Goal: Task Accomplishment & Management: Complete application form

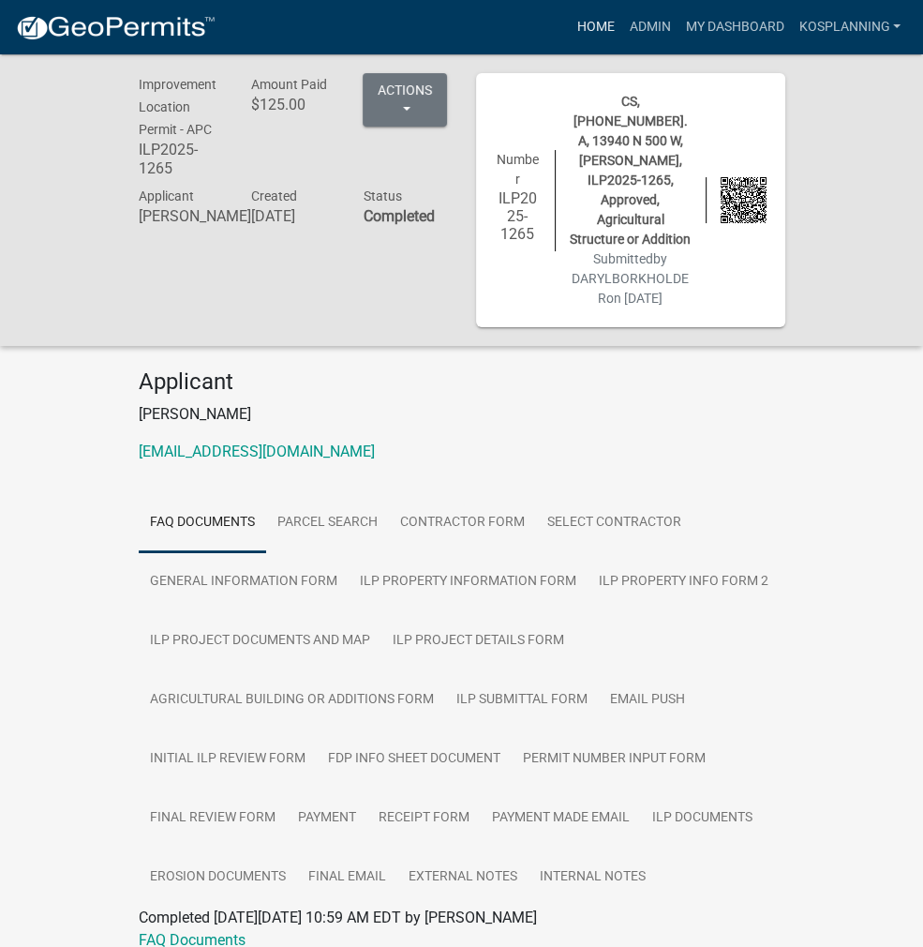
click at [596, 37] on link "Home" at bounding box center [595, 27] width 52 height 36
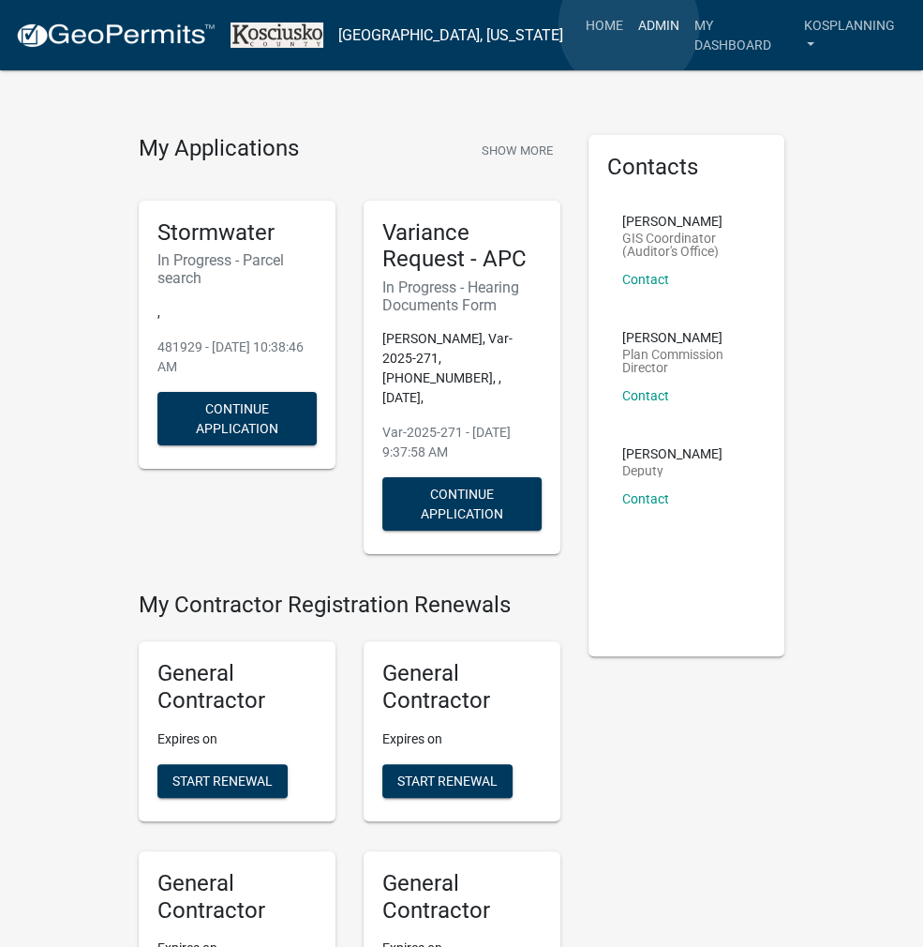
click at [631, 25] on link "Admin" at bounding box center [659, 25] width 56 height 36
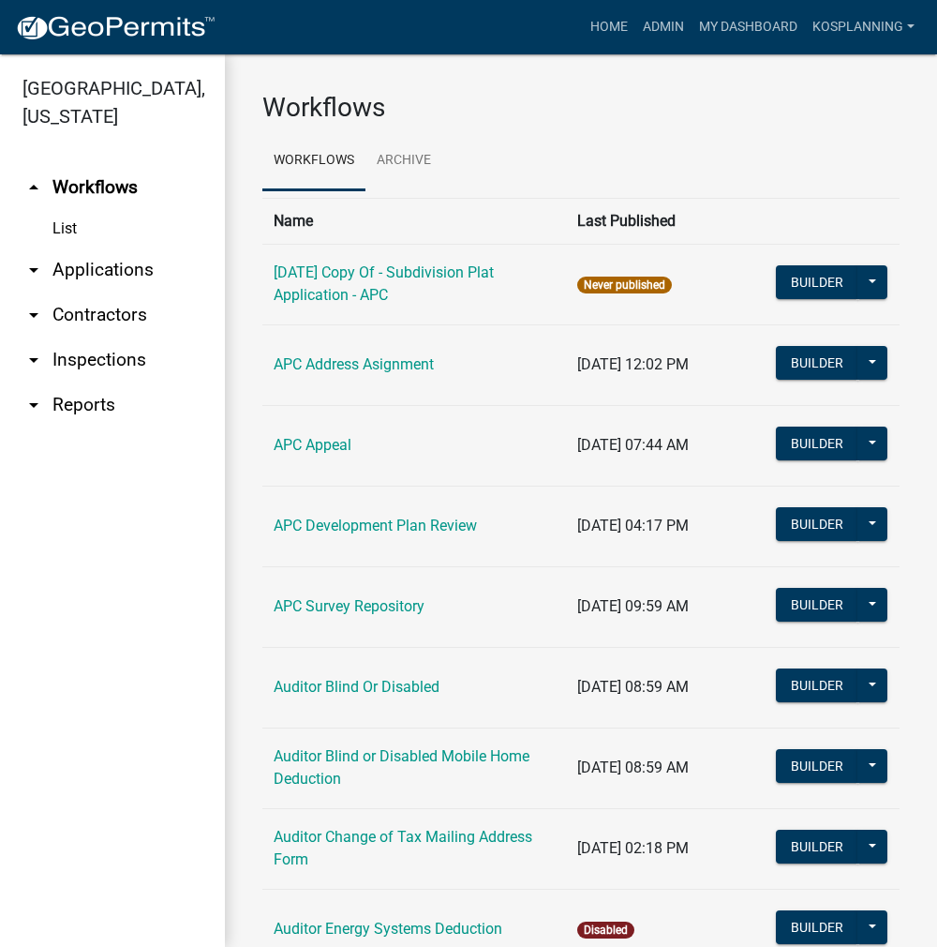
click at [88, 269] on link "arrow_drop_down Applications" at bounding box center [112, 269] width 225 height 45
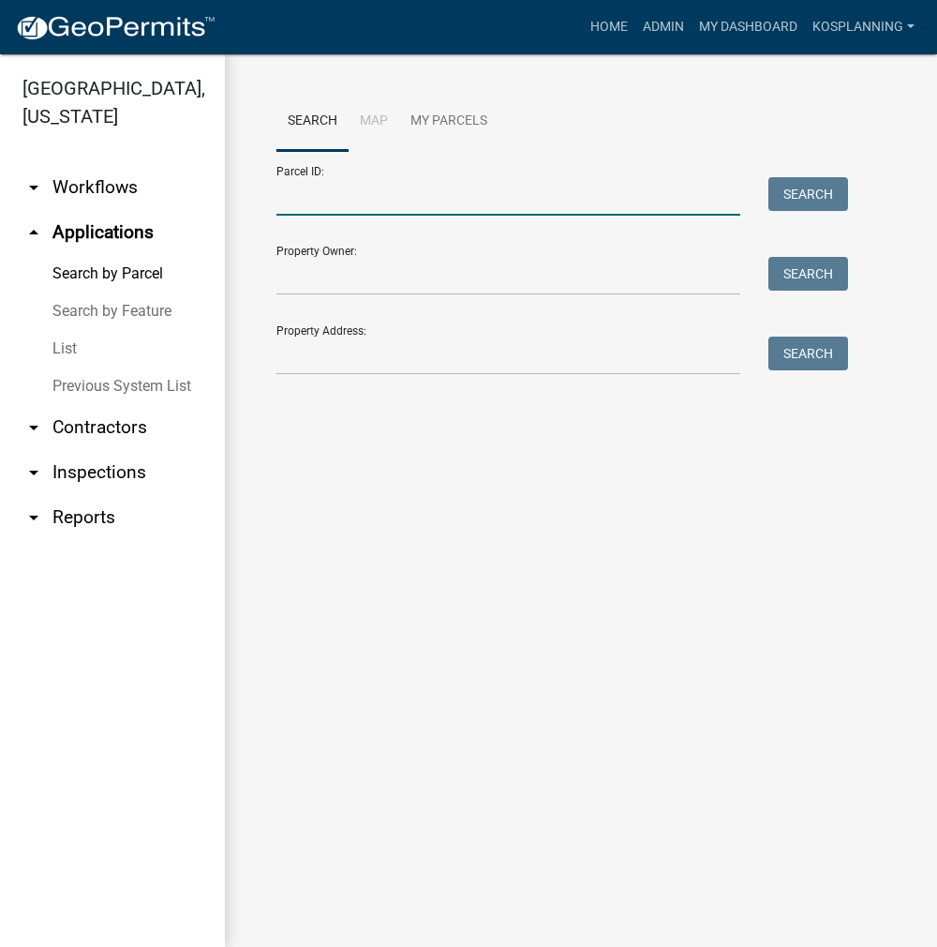
click at [308, 200] on input "Parcel ID:" at bounding box center [509, 196] width 464 height 38
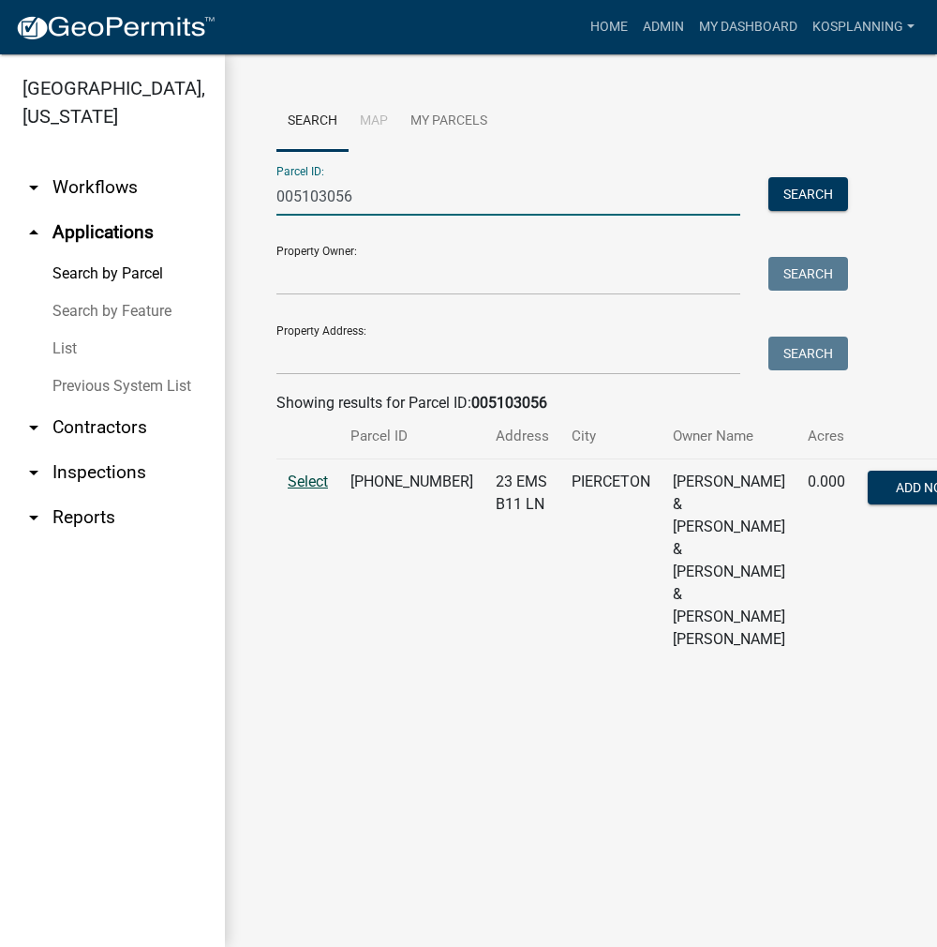
type input "005103056"
click at [307, 490] on span "Select" at bounding box center [308, 481] width 40 height 18
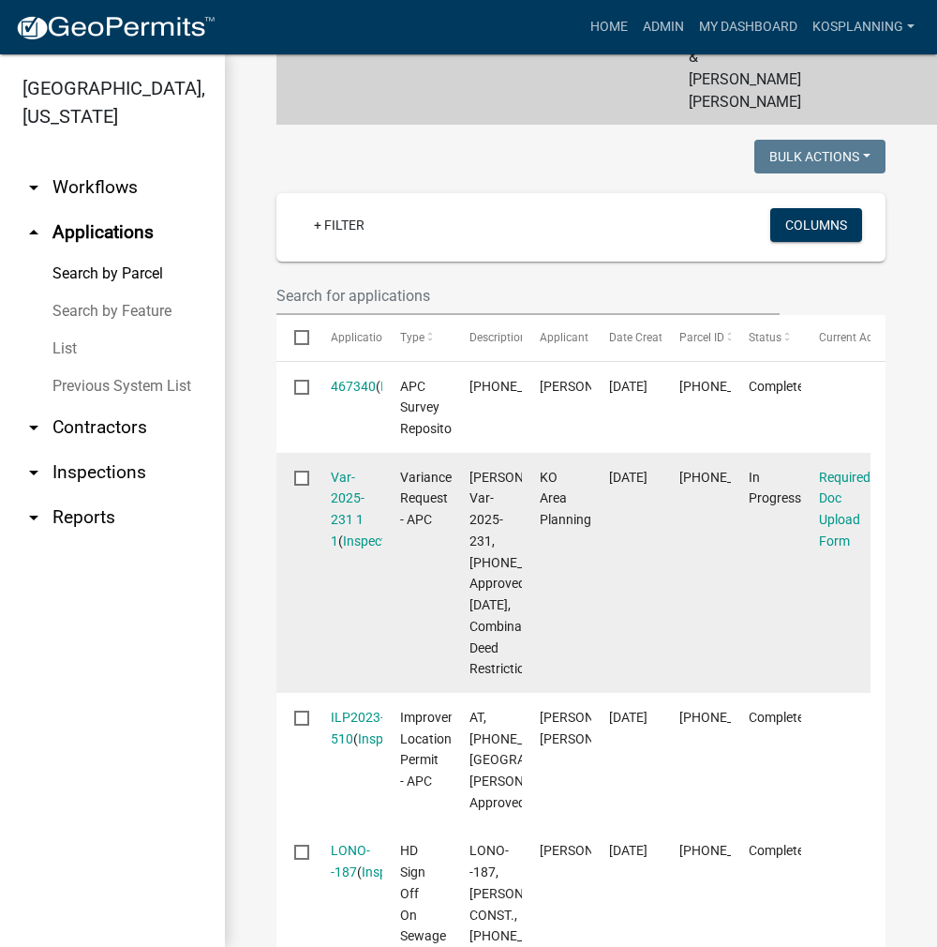
scroll to position [562, 0]
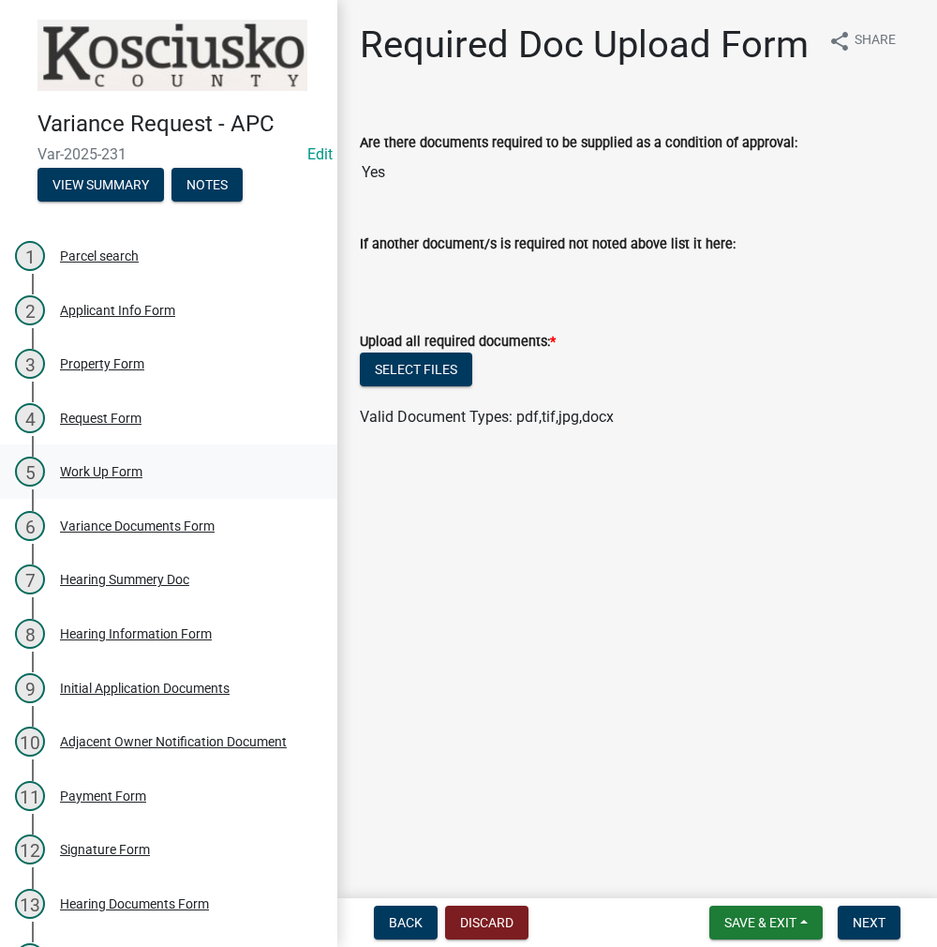
click at [115, 465] on div "Work Up Form" at bounding box center [101, 471] width 82 height 13
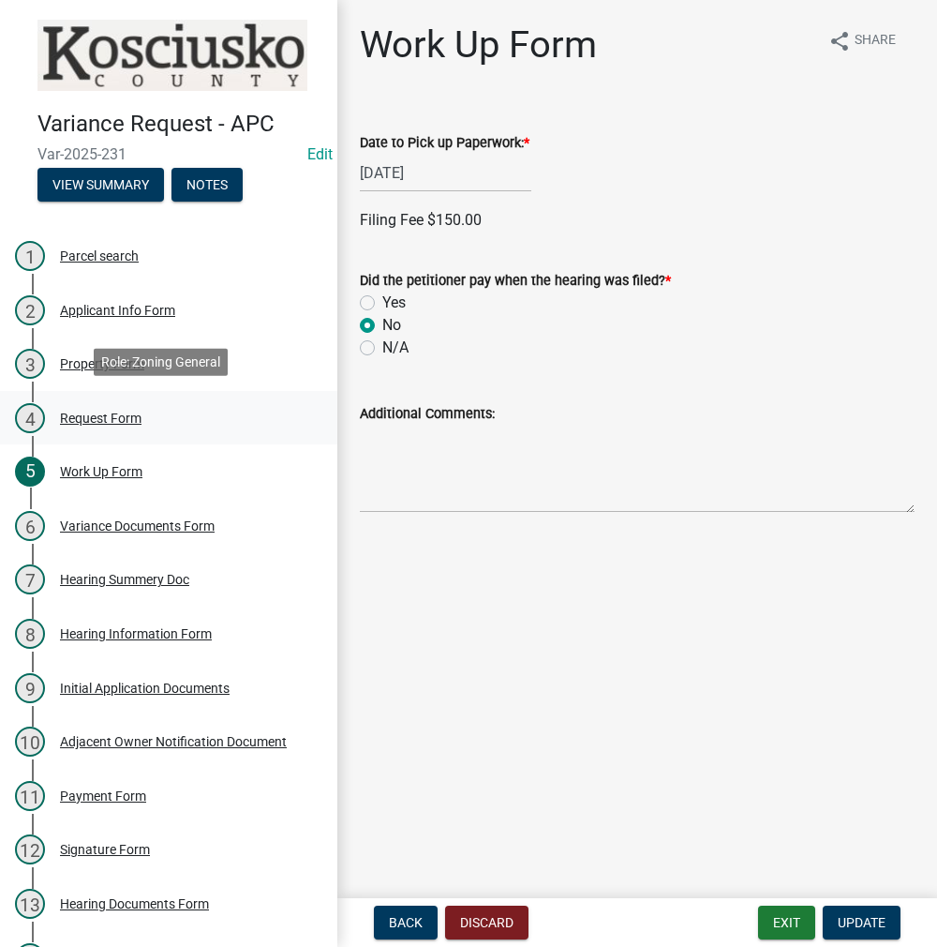
click at [129, 405] on div "4 Request Form" at bounding box center [161, 418] width 292 height 30
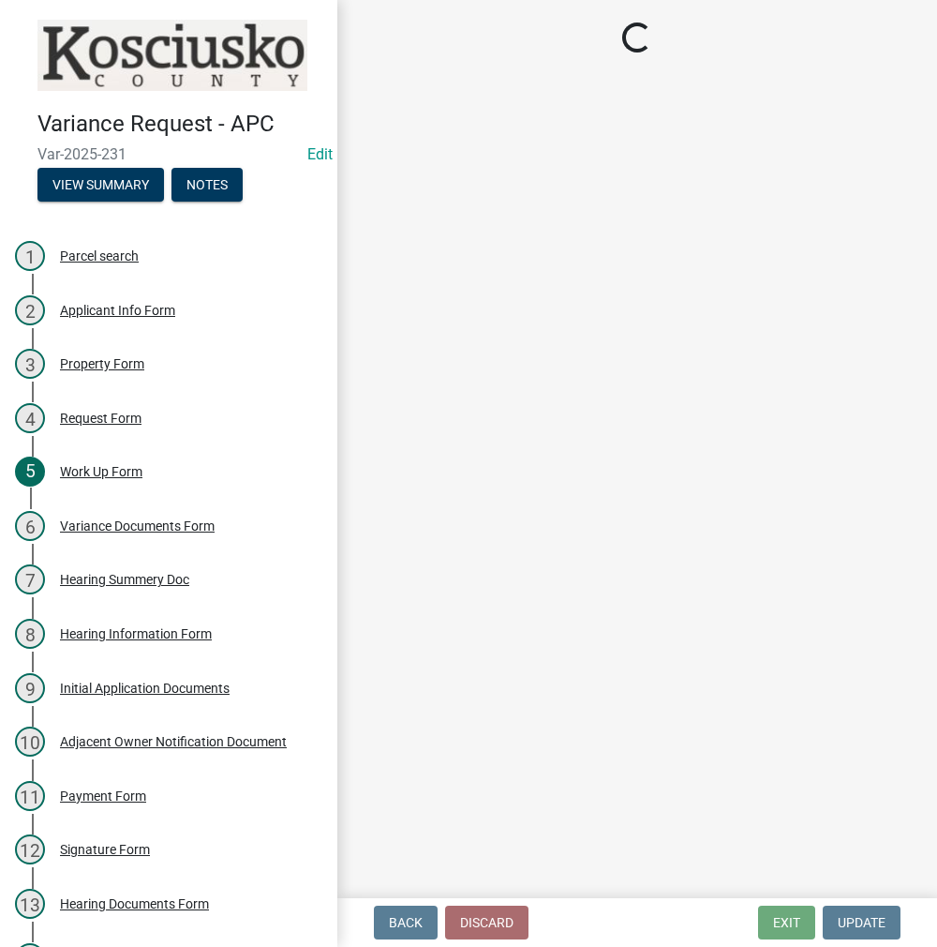
select select "77eb12f8-2a64-4a31-bfec-9b00716b2165"
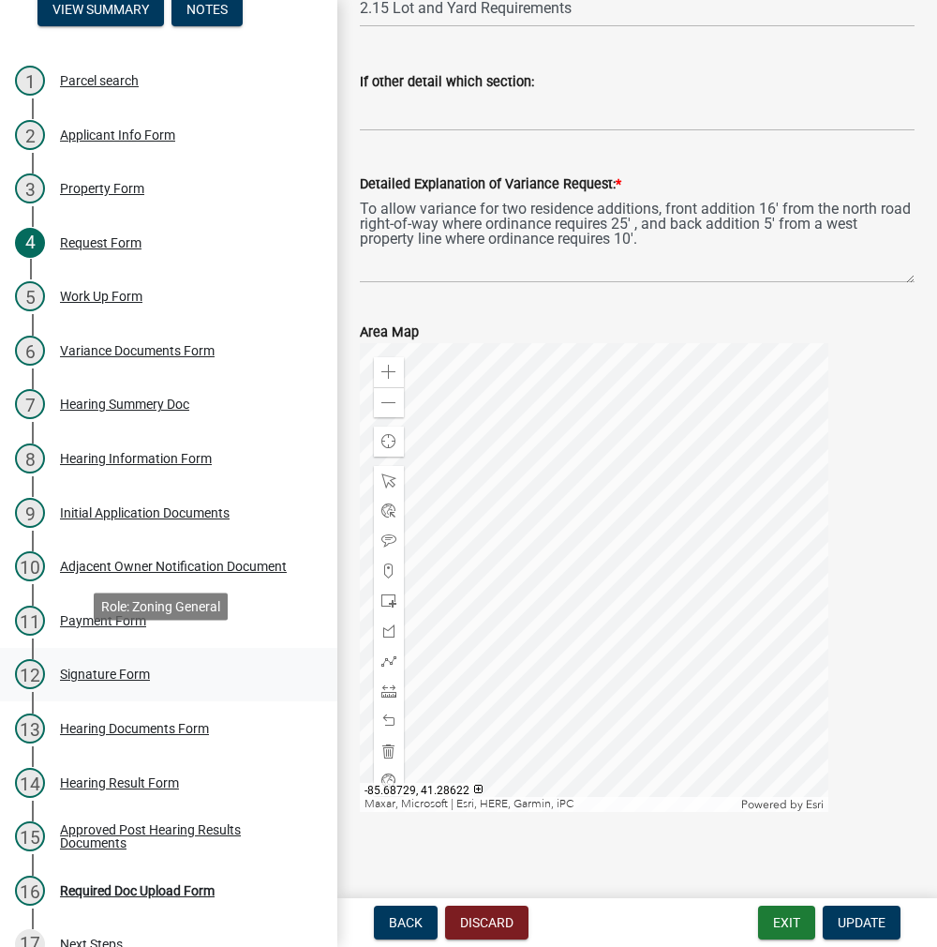
scroll to position [187, 0]
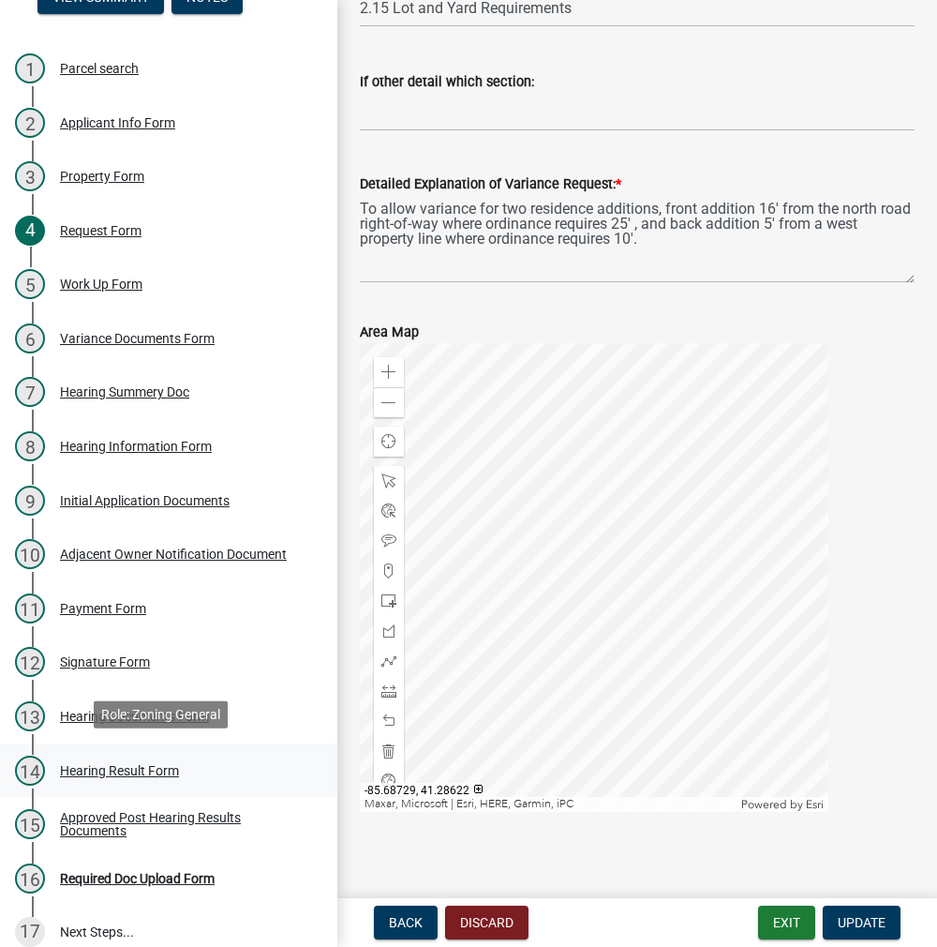
click at [121, 771] on div "Hearing Result Form" at bounding box center [119, 770] width 119 height 13
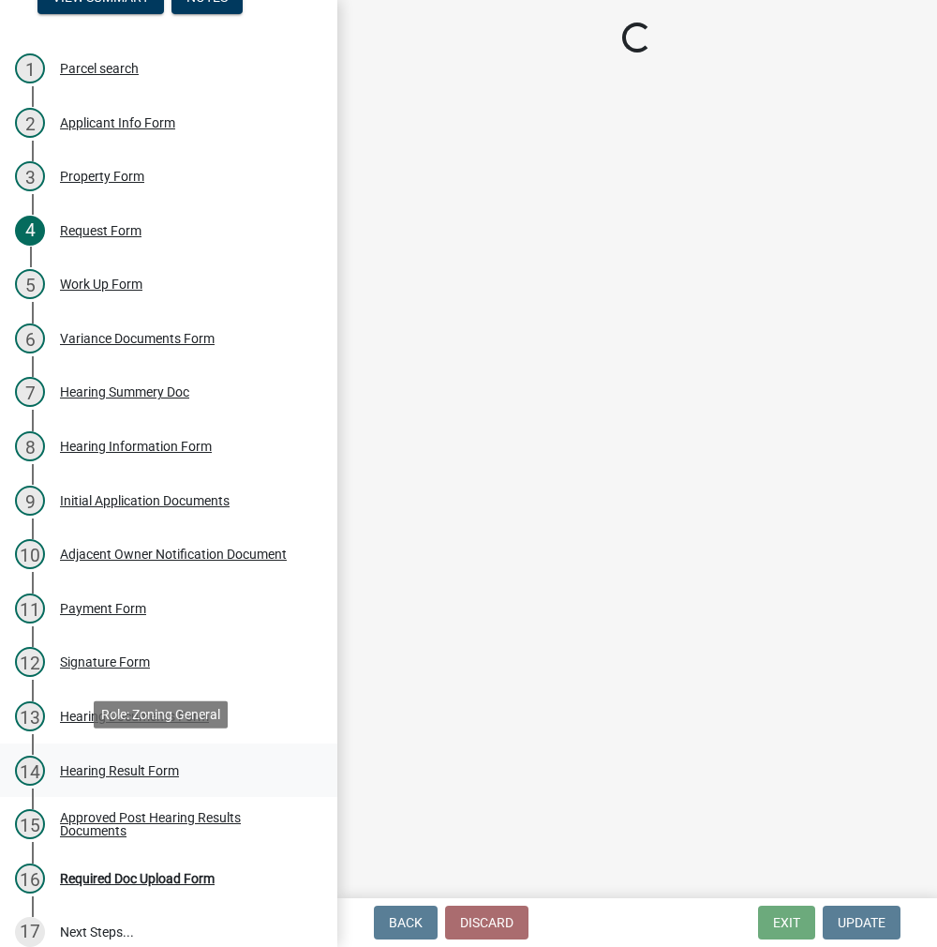
scroll to position [0, 0]
select select "808690c7-bf4f-4afa-b87c-7c10797e051c"
select select "ff6cc449-edf6-45e5-9fe1-01429fdc05a7"
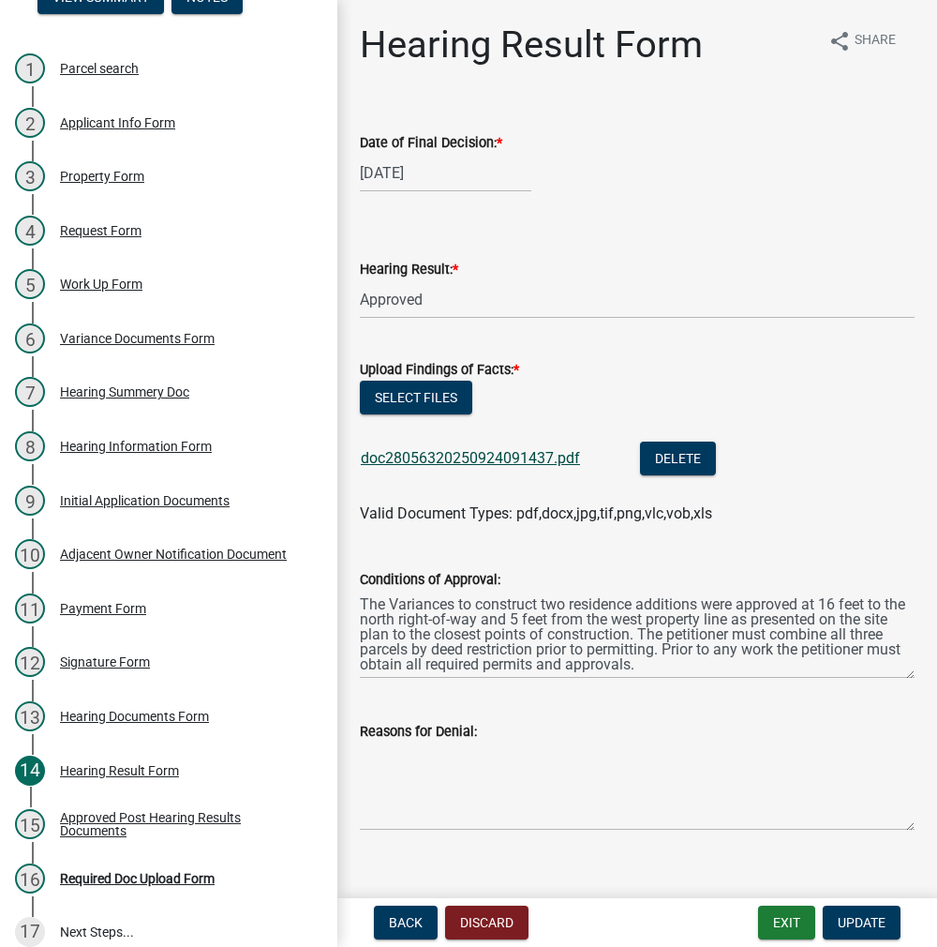
click at [536, 458] on link "doc28056320250924091437.pdf" at bounding box center [470, 458] width 219 height 18
click at [783, 932] on button "Exit" at bounding box center [786, 923] width 57 height 34
